Goal: Check status

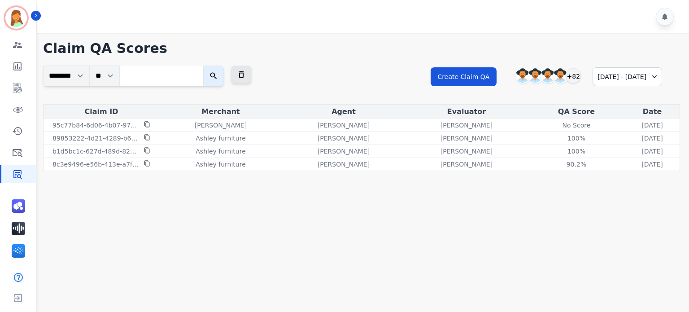
click at [606, 75] on div "[DATE] - [DATE]" at bounding box center [626, 76] width 69 height 19
